Goal: Task Accomplishment & Management: Manage account settings

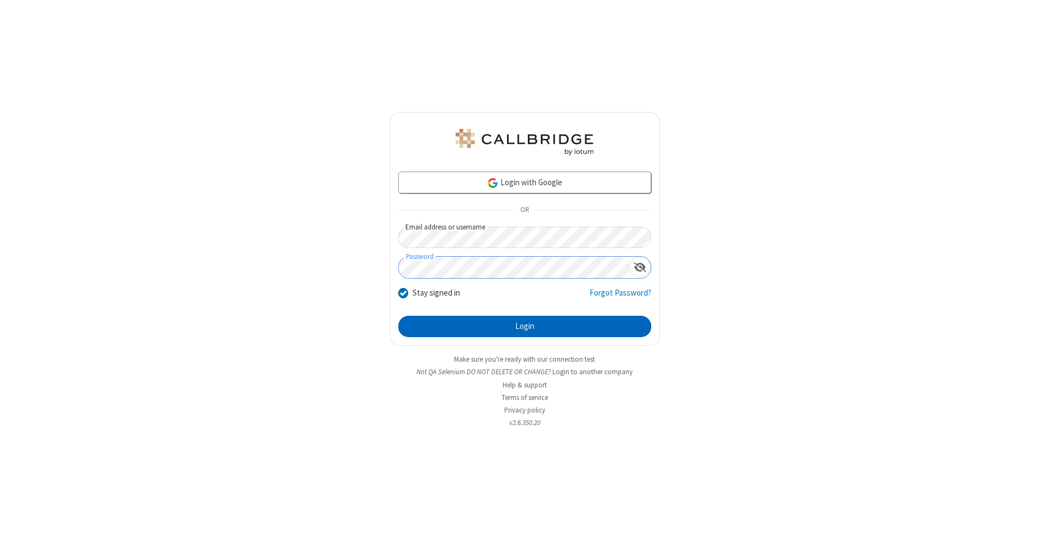
click at [525, 327] on button "Login" at bounding box center [524, 327] width 253 height 22
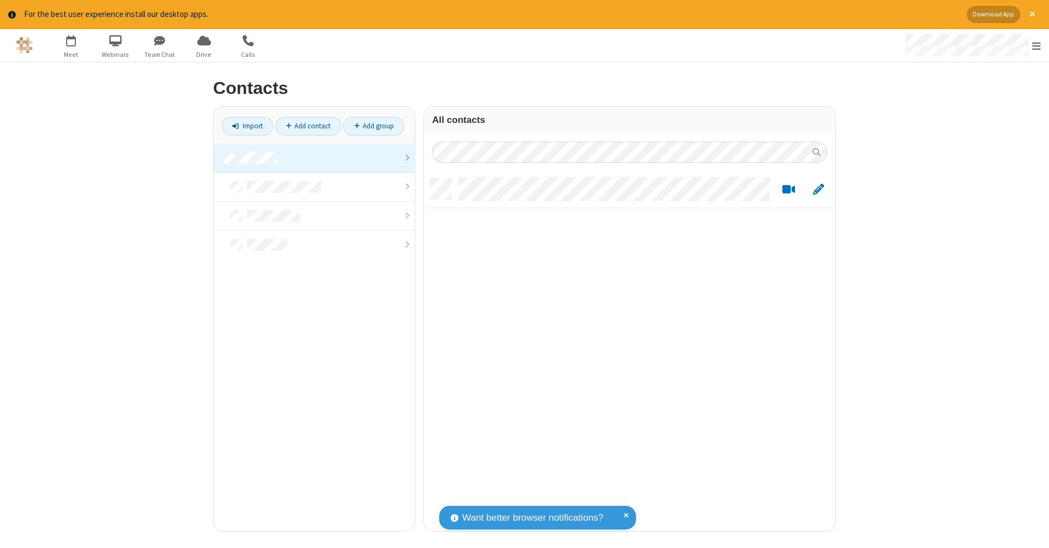
scroll to position [352, 403]
click at [314, 157] on link at bounding box center [314, 158] width 201 height 29
click at [308, 126] on link "Add contact" at bounding box center [308, 126] width 66 height 19
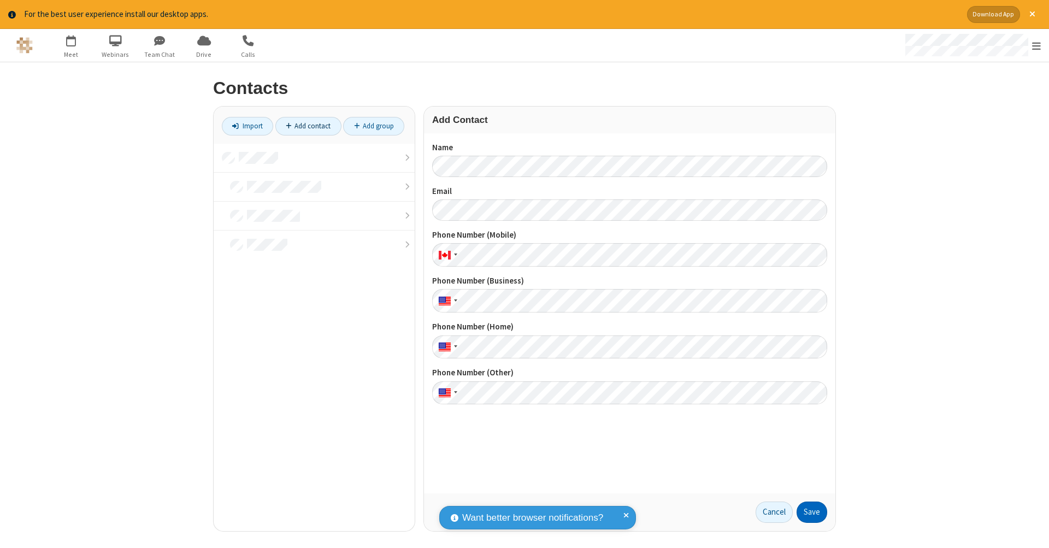
click at [812, 512] on button "Save" at bounding box center [812, 513] width 31 height 22
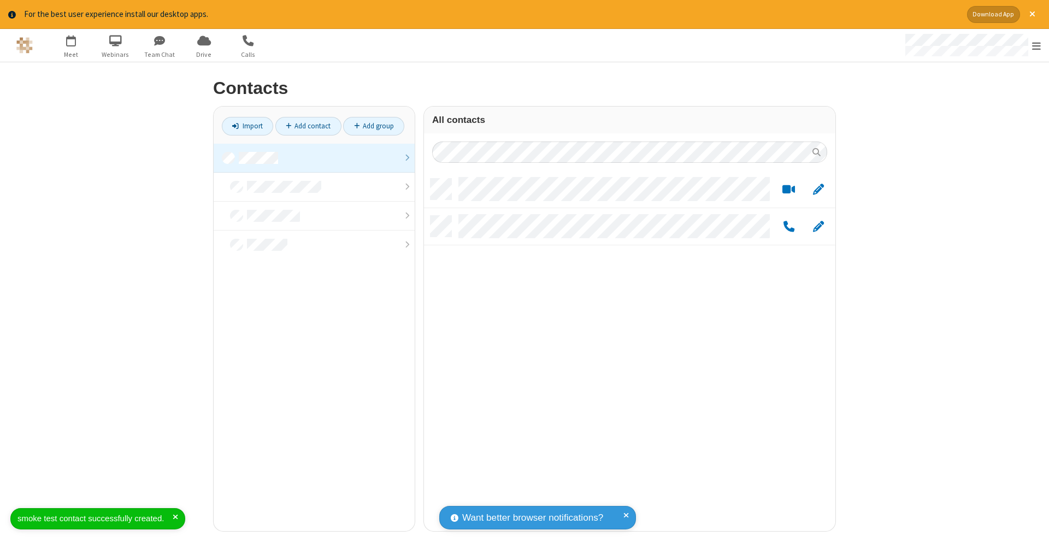
scroll to position [352, 403]
click at [308, 126] on link "Add contact" at bounding box center [308, 126] width 66 height 19
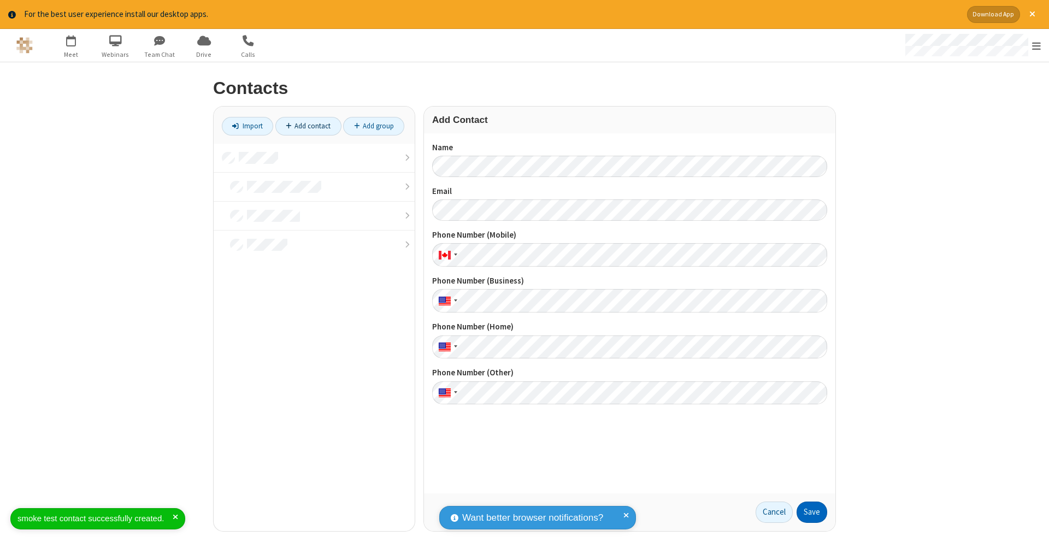
click at [812, 512] on button "Save" at bounding box center [812, 513] width 31 height 22
